Goal: Find contact information: Find contact information

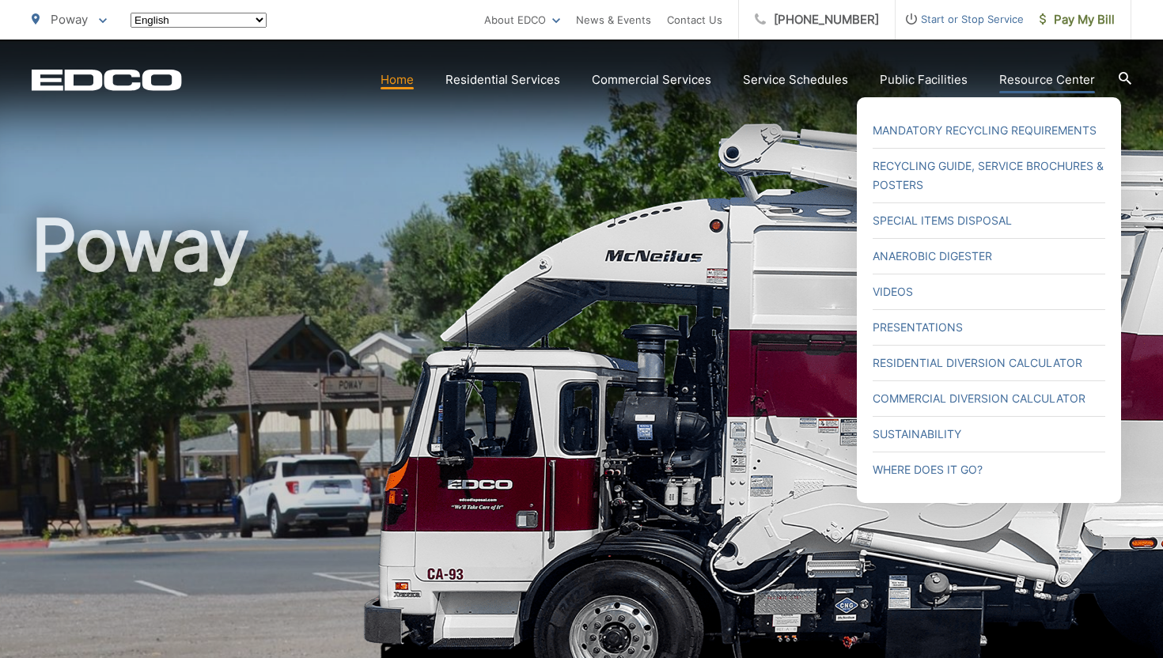
scroll to position [9, 0]
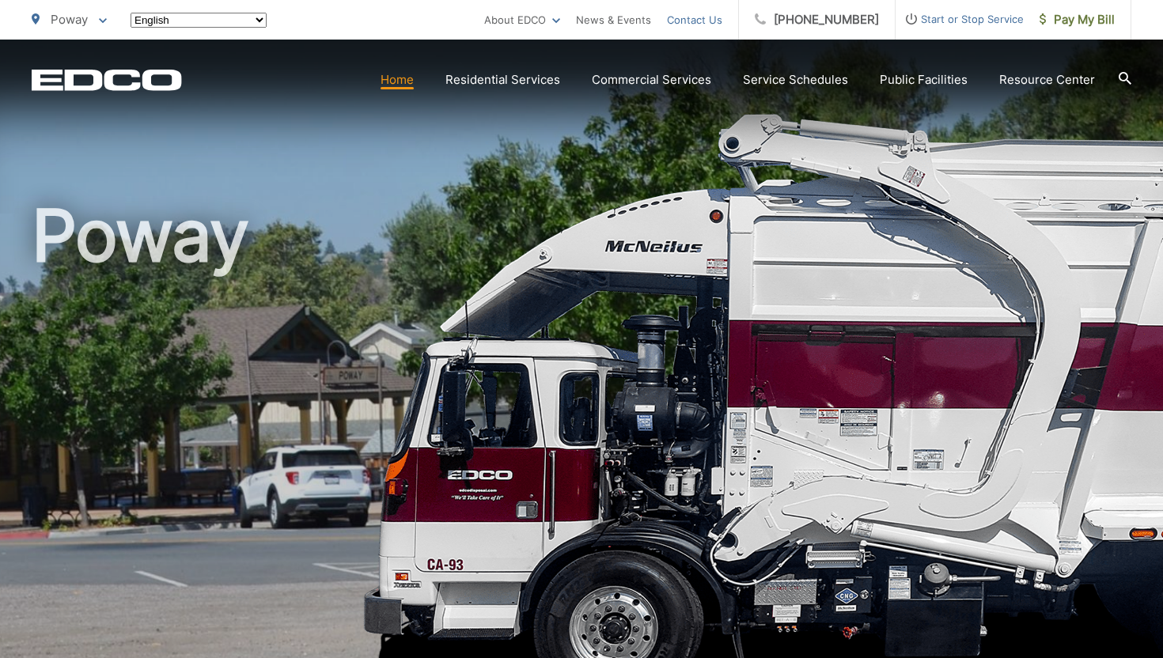
click at [722, 24] on link "Contact Us" at bounding box center [694, 19] width 55 height 19
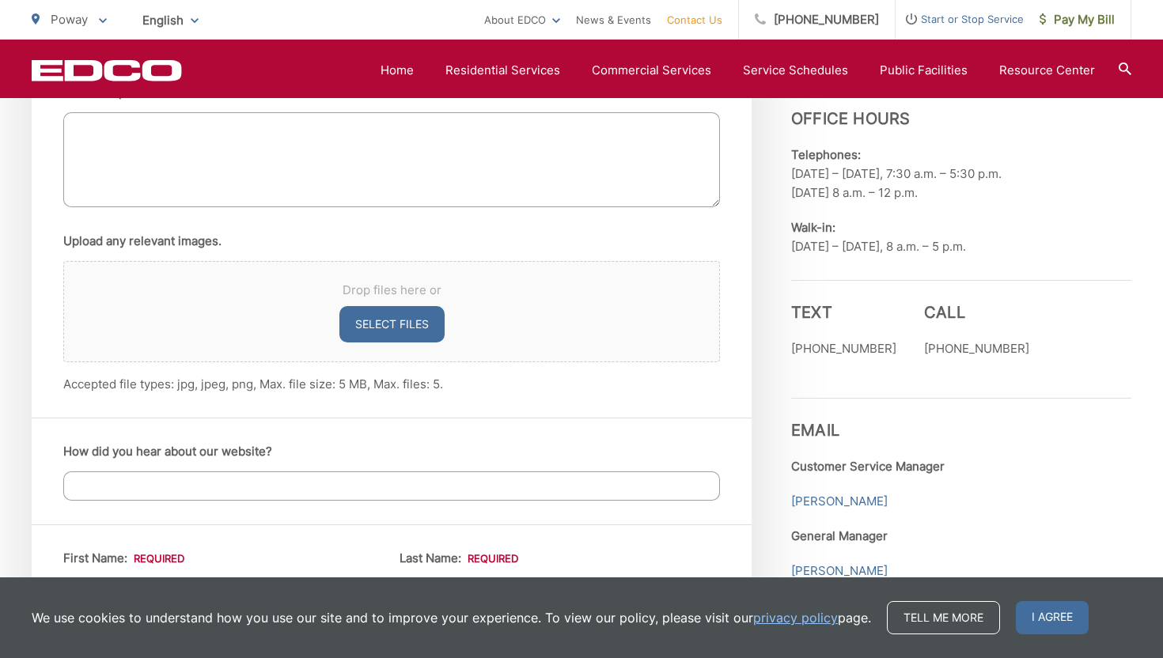
scroll to position [1293, 0]
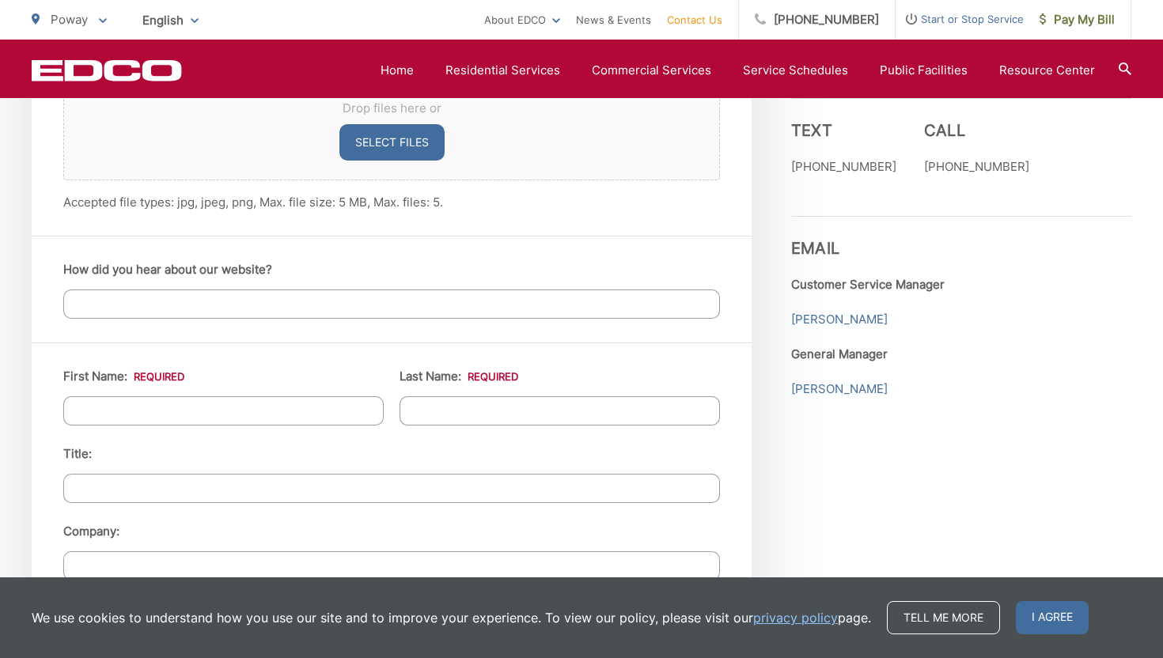
scroll to position [1244, 0]
